Goal: Transaction & Acquisition: Purchase product/service

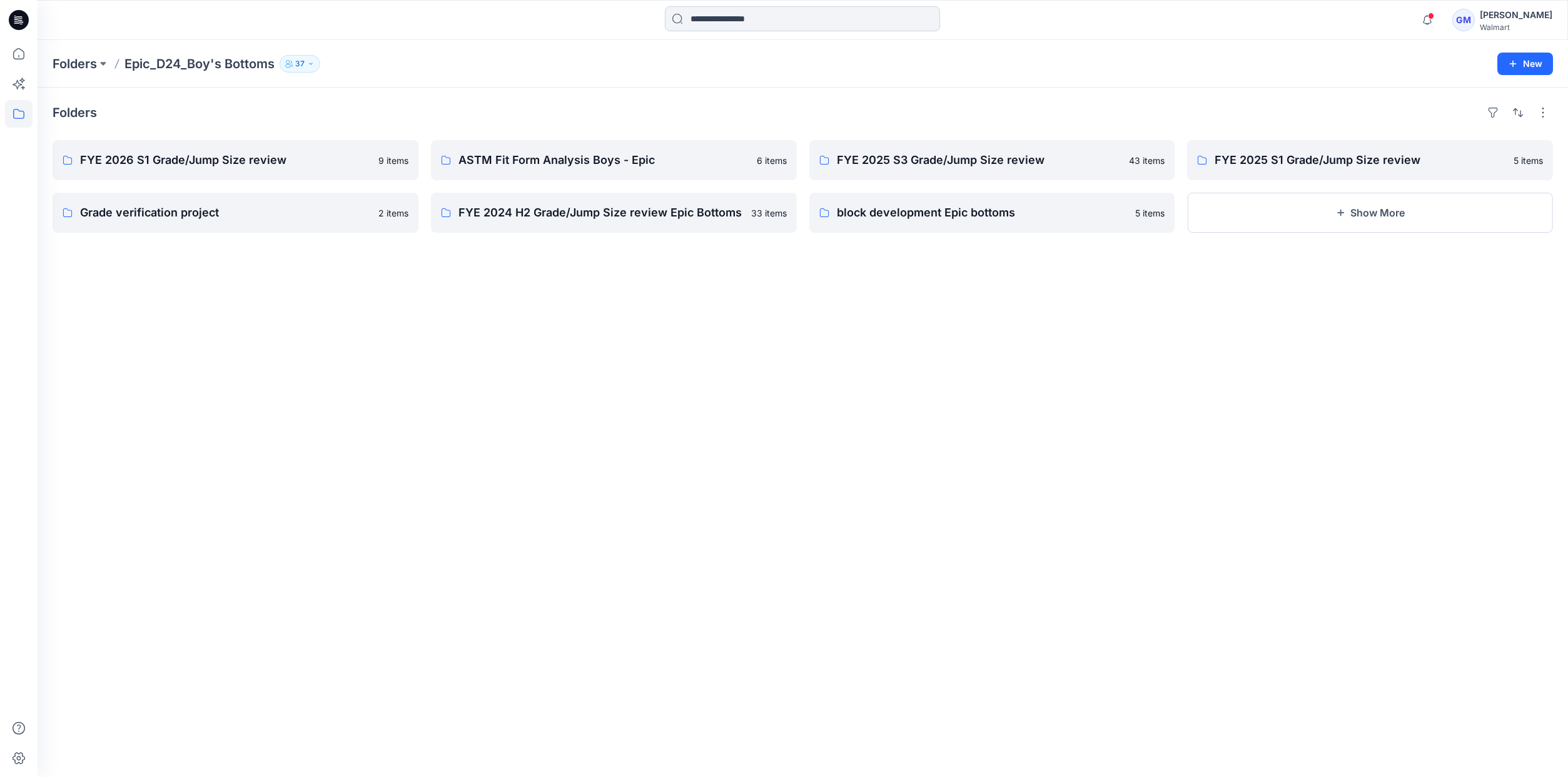
click at [721, 14] on input at bounding box center [802, 19] width 275 height 25
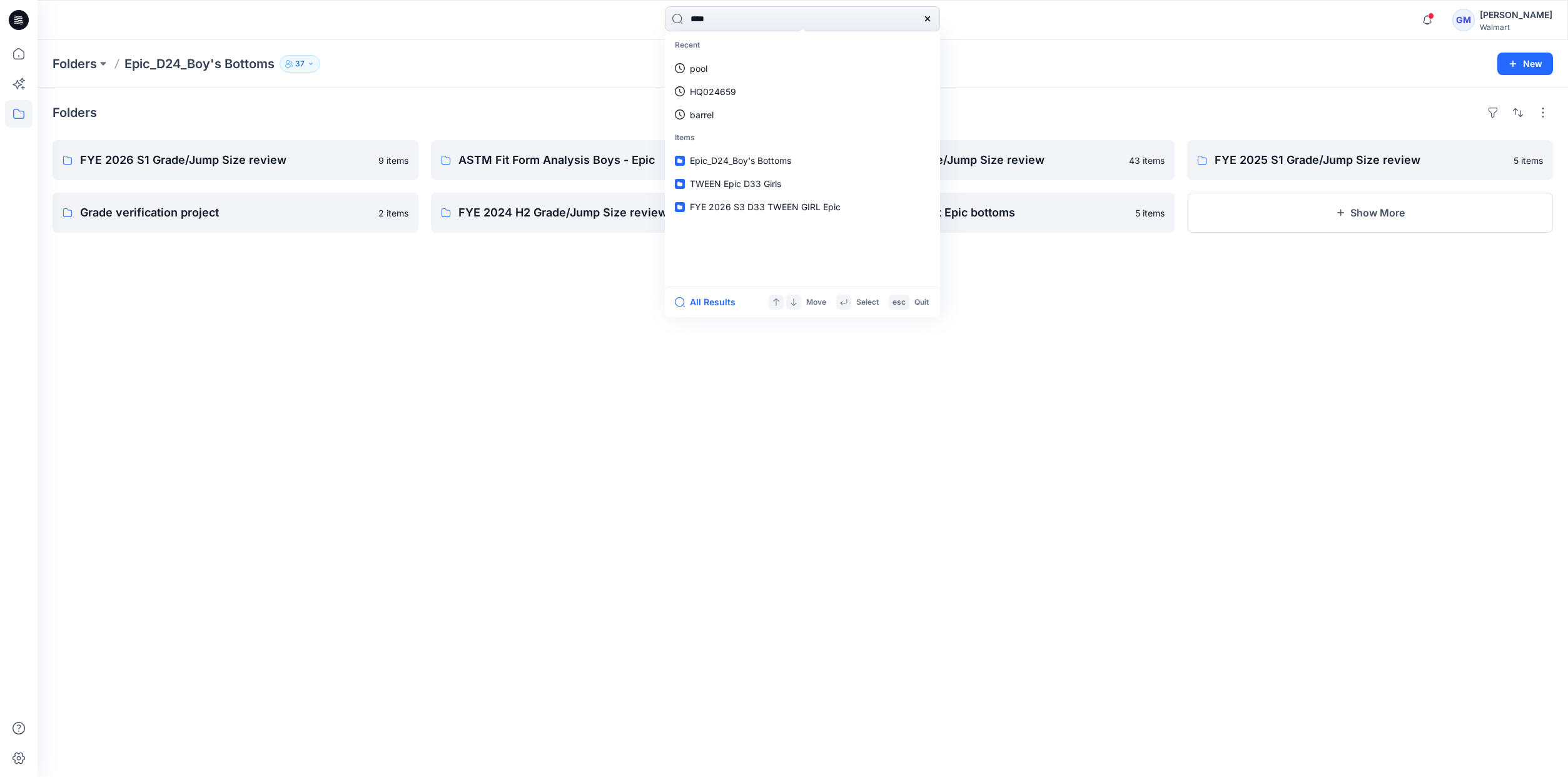
type input "****"
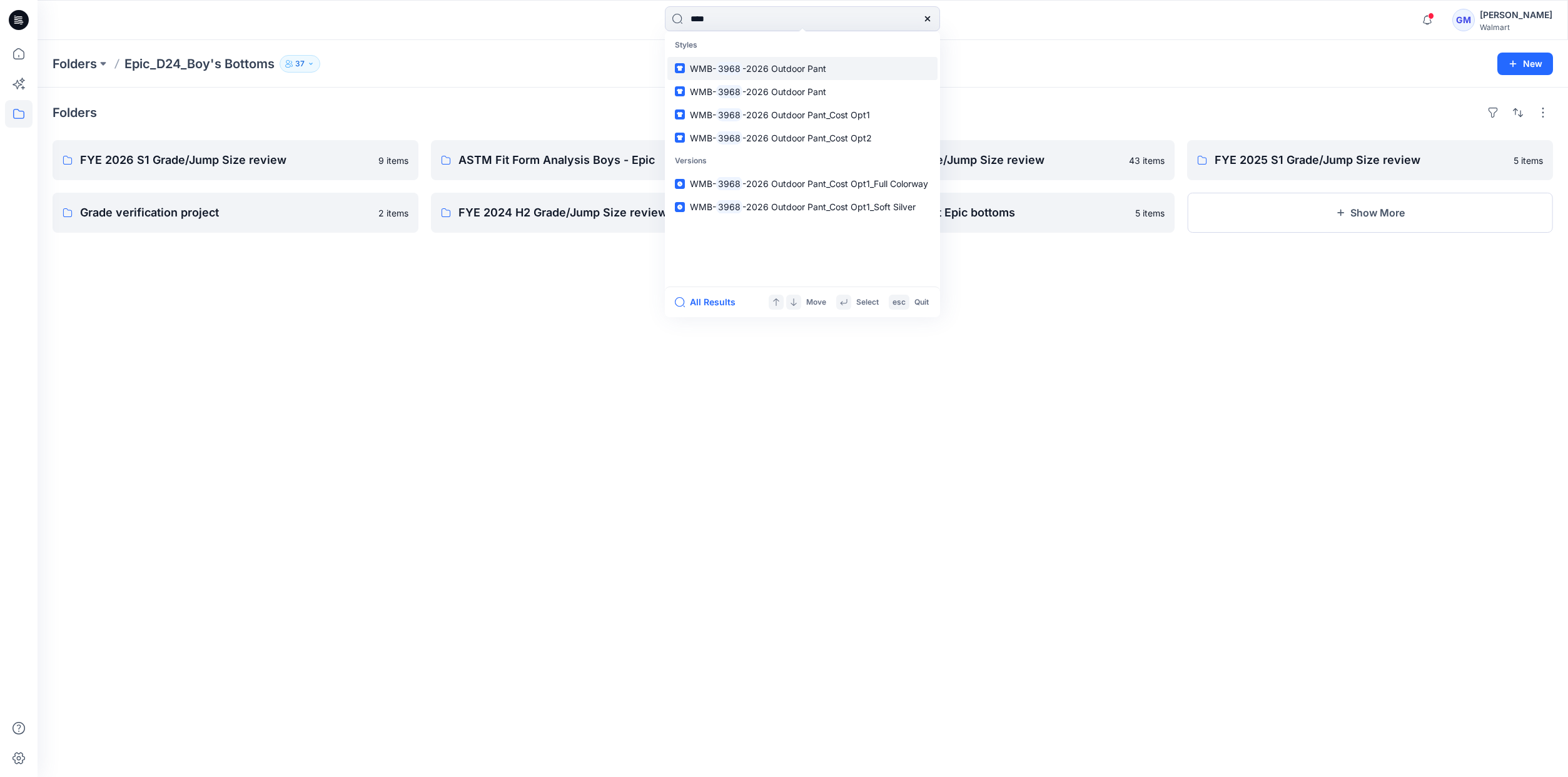
click at [794, 69] on span "-2026 Outdoor Pant" at bounding box center [784, 69] width 84 height 11
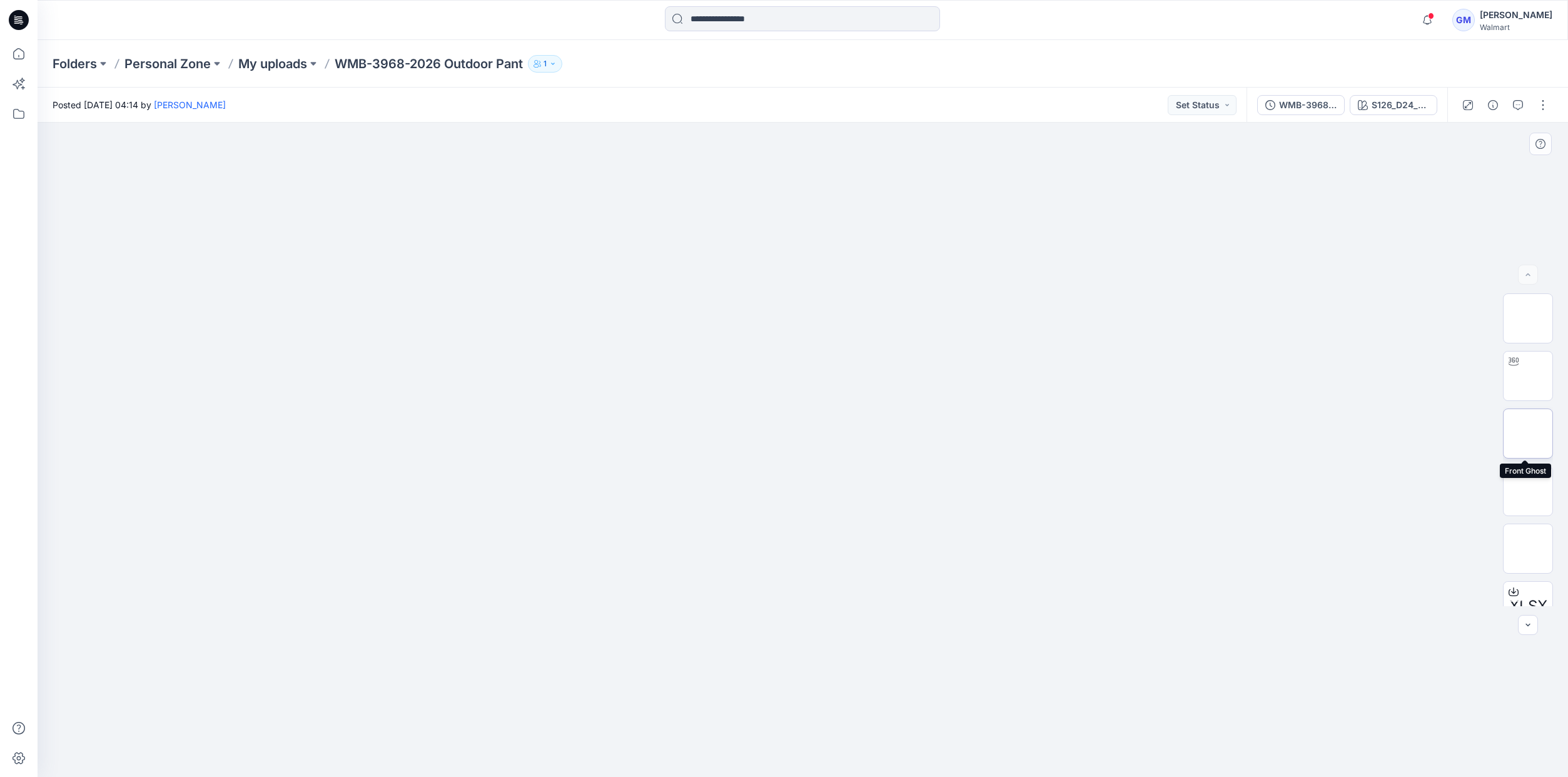
click at [1528, 434] on img at bounding box center [1528, 434] width 0 height 0
click at [1528, 491] on img at bounding box center [1528, 491] width 0 height 0
click at [1528, 548] on img at bounding box center [1528, 548] width 0 height 0
click at [1528, 376] on img at bounding box center [1528, 376] width 0 height 0
drag, startPoint x: 743, startPoint y: 413, endPoint x: 648, endPoint y: 383, distance: 99.6
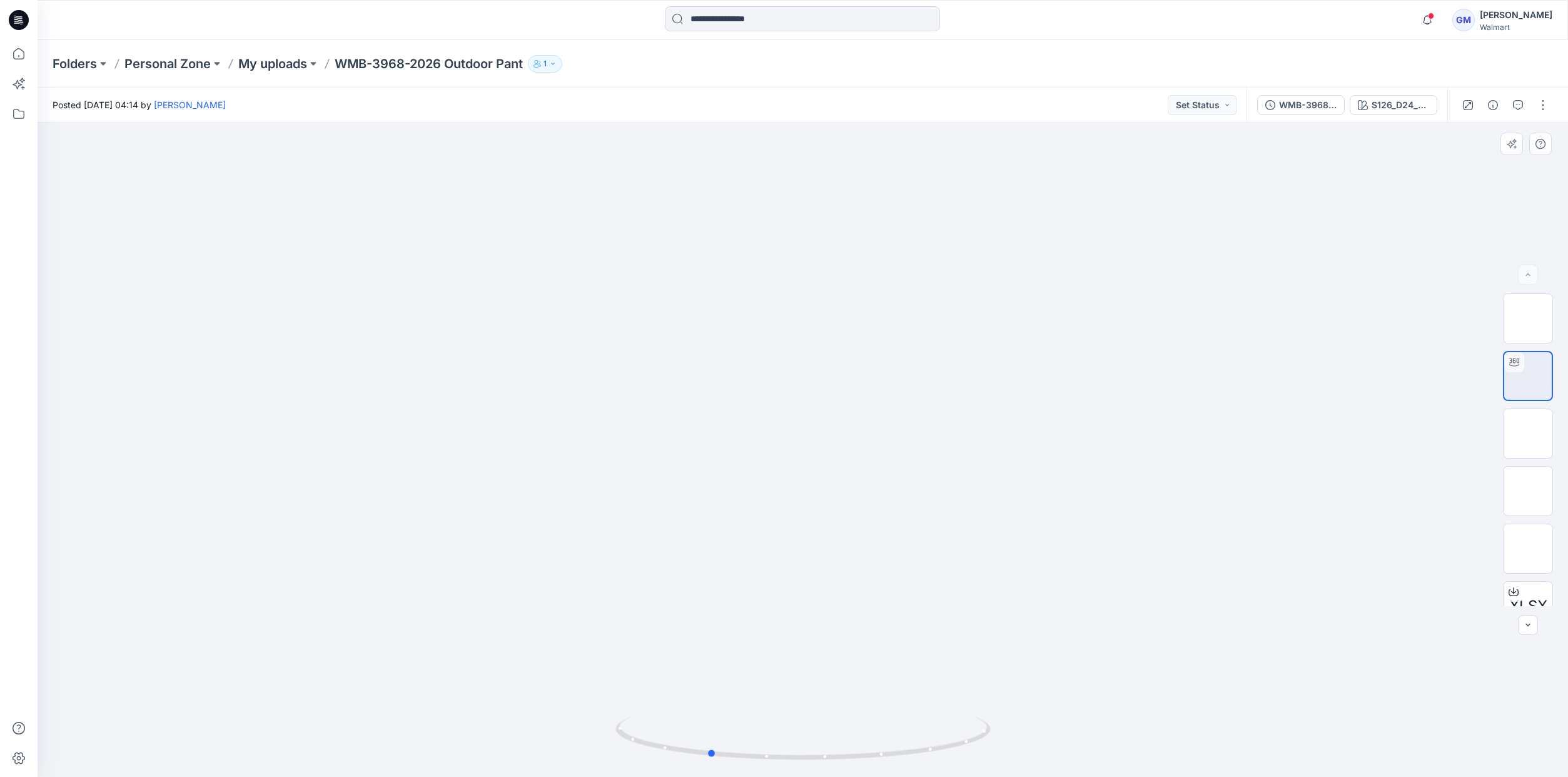
click at [648, 383] on div at bounding box center [803, 450] width 1531 height 654
click at [1528, 491] on img at bounding box center [1528, 491] width 0 height 0
